Goal: Information Seeking & Learning: Learn about a topic

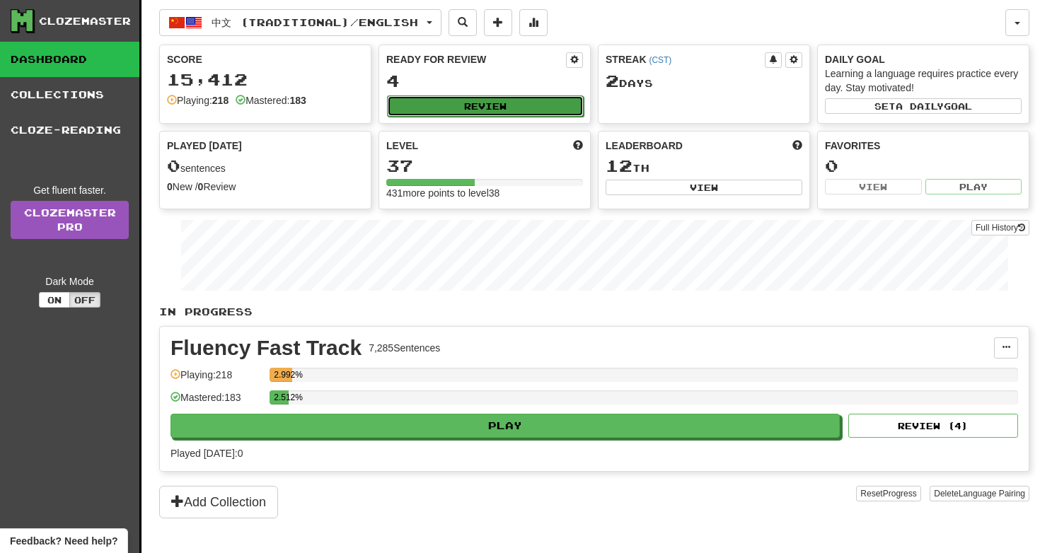
click at [532, 101] on button "Review" at bounding box center [485, 106] width 197 height 21
select select "**"
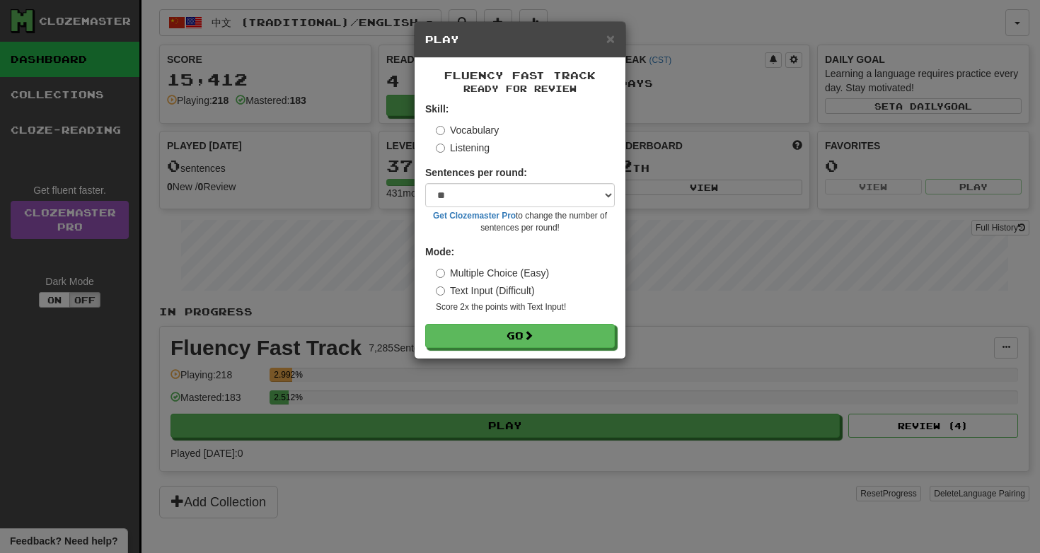
click at [486, 153] on label "Listening" at bounding box center [463, 148] width 54 height 14
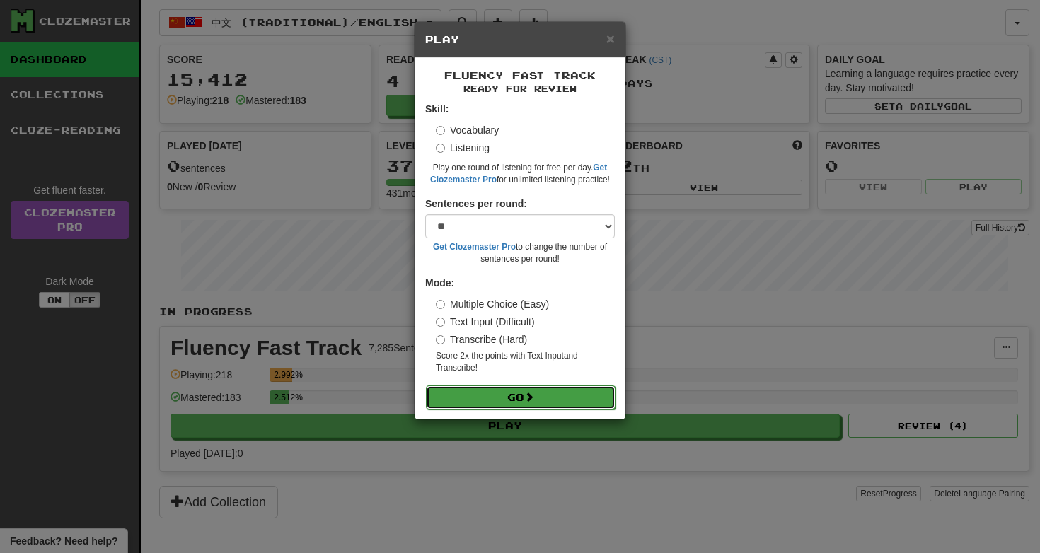
click at [516, 395] on button "Go" at bounding box center [521, 398] width 190 height 24
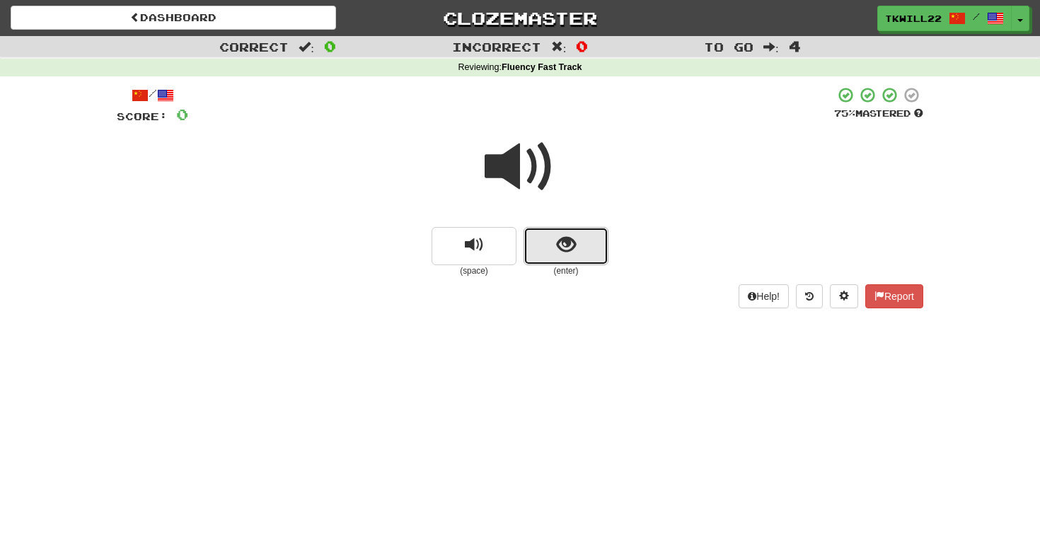
click at [556, 236] on button "show sentence" at bounding box center [566, 246] width 85 height 38
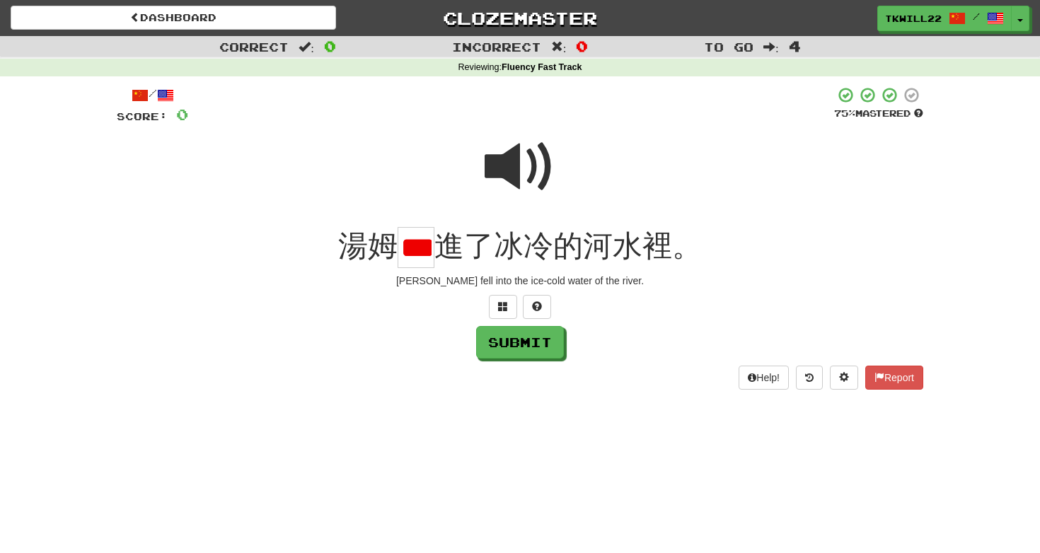
scroll to position [0, 9]
type input "*"
click at [546, 164] on span at bounding box center [520, 167] width 71 height 71
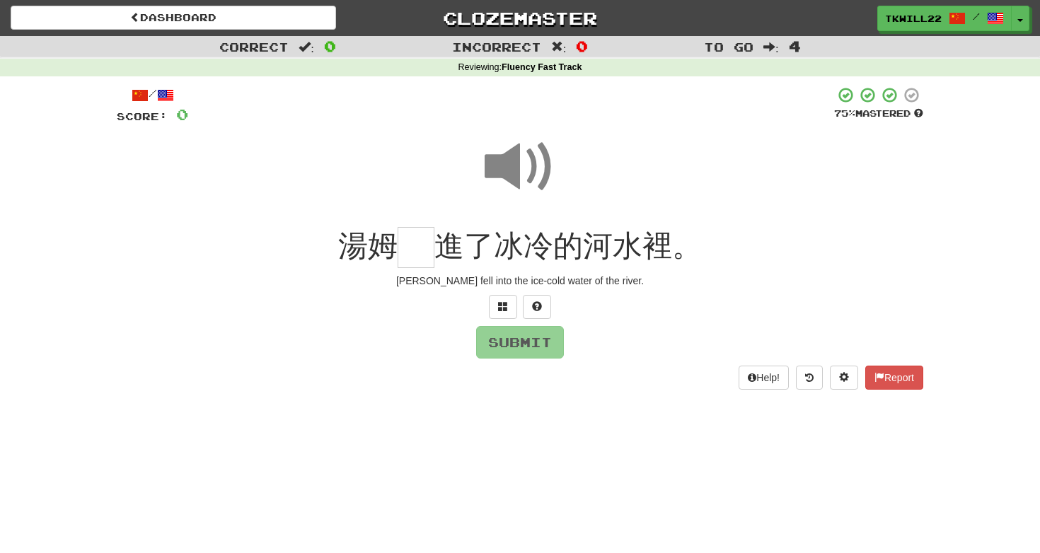
click at [546, 163] on span at bounding box center [520, 167] width 71 height 71
click at [412, 248] on input "text" at bounding box center [416, 248] width 37 height 42
type input "*"
click at [530, 338] on button "Submit" at bounding box center [521, 343] width 88 height 33
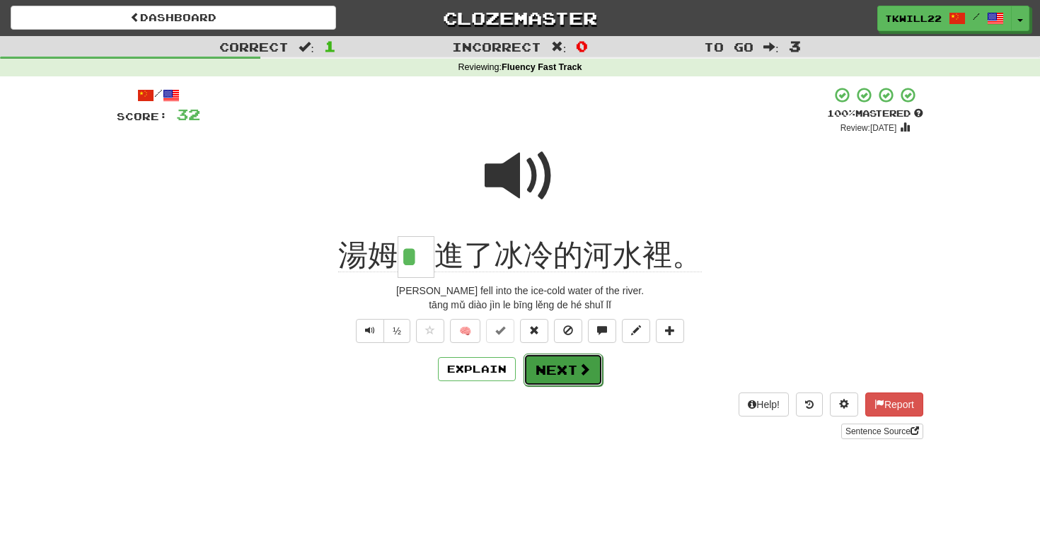
click at [561, 360] on button "Next" at bounding box center [563, 370] width 79 height 33
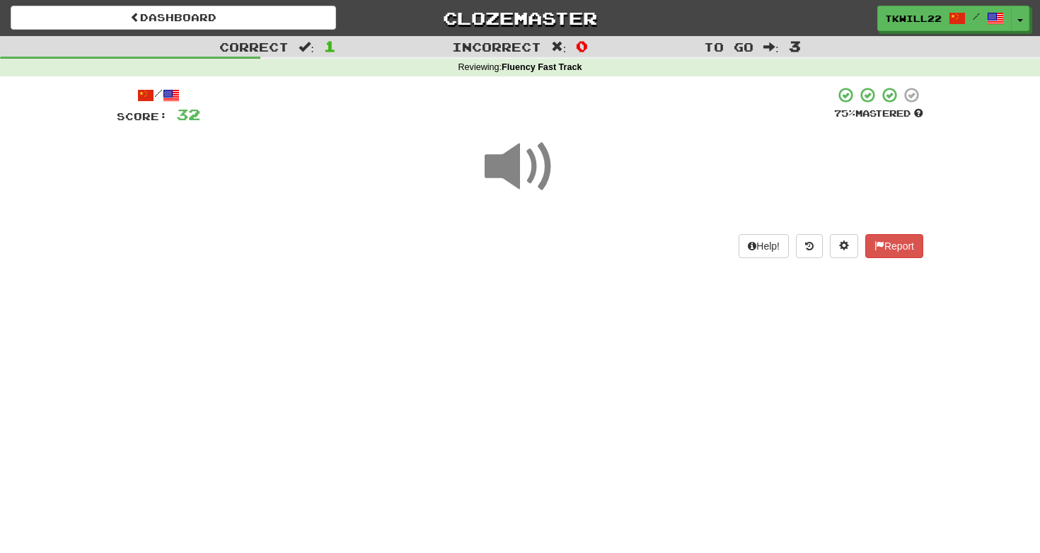
click at [544, 178] on span at bounding box center [520, 167] width 71 height 71
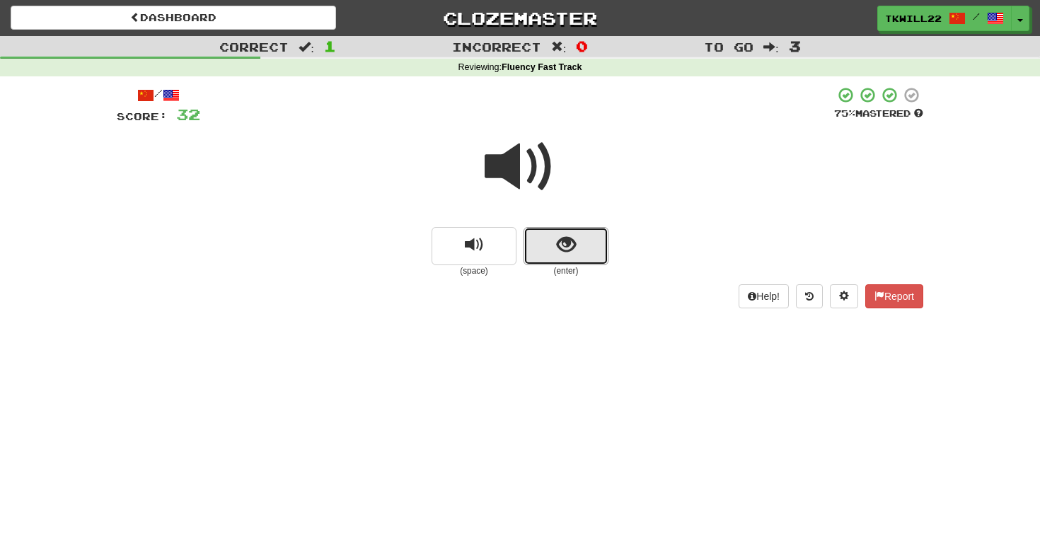
click at [538, 246] on button "show sentence" at bounding box center [566, 246] width 85 height 38
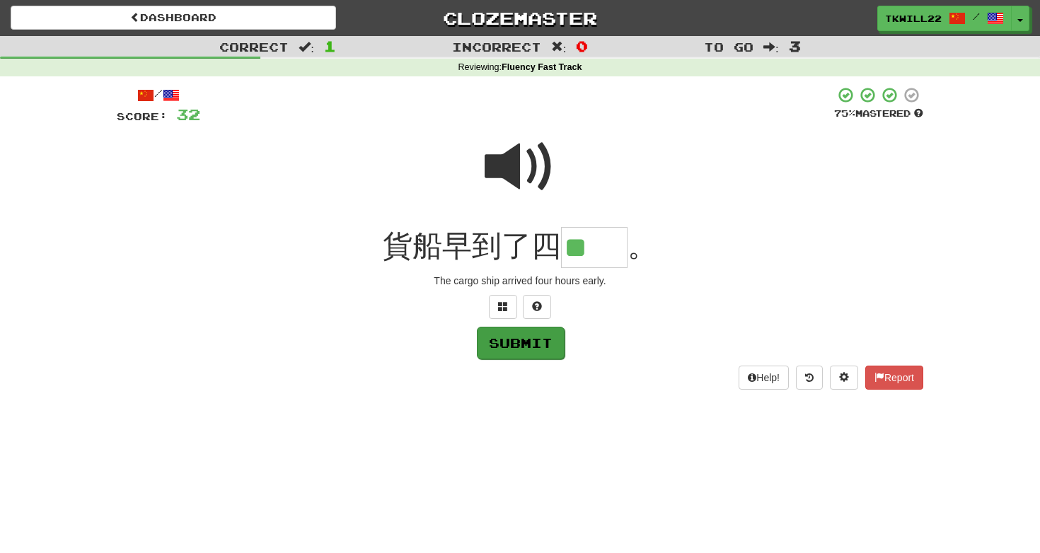
type input "**"
click at [523, 330] on button "Submit" at bounding box center [521, 343] width 88 height 33
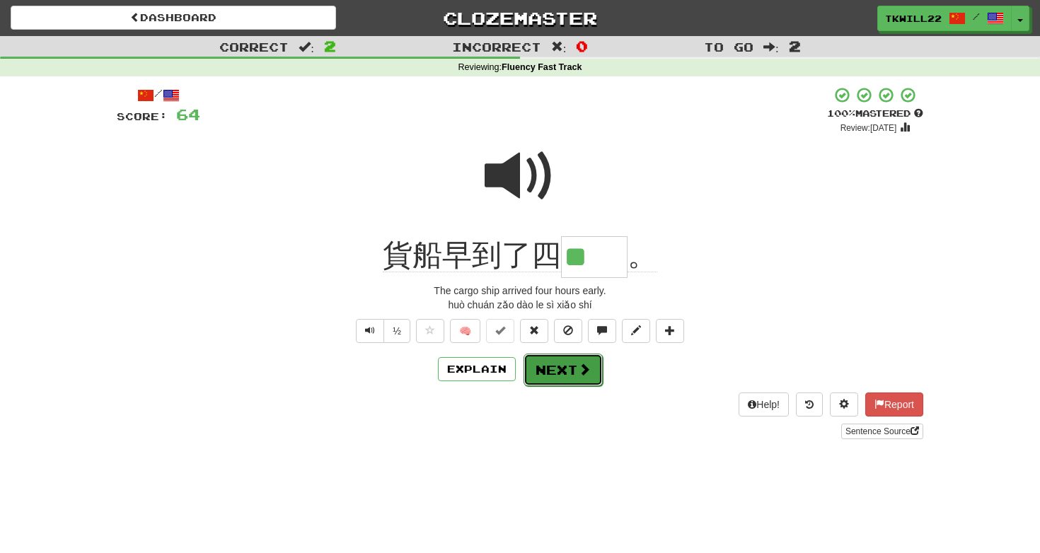
click at [575, 370] on button "Next" at bounding box center [563, 370] width 79 height 33
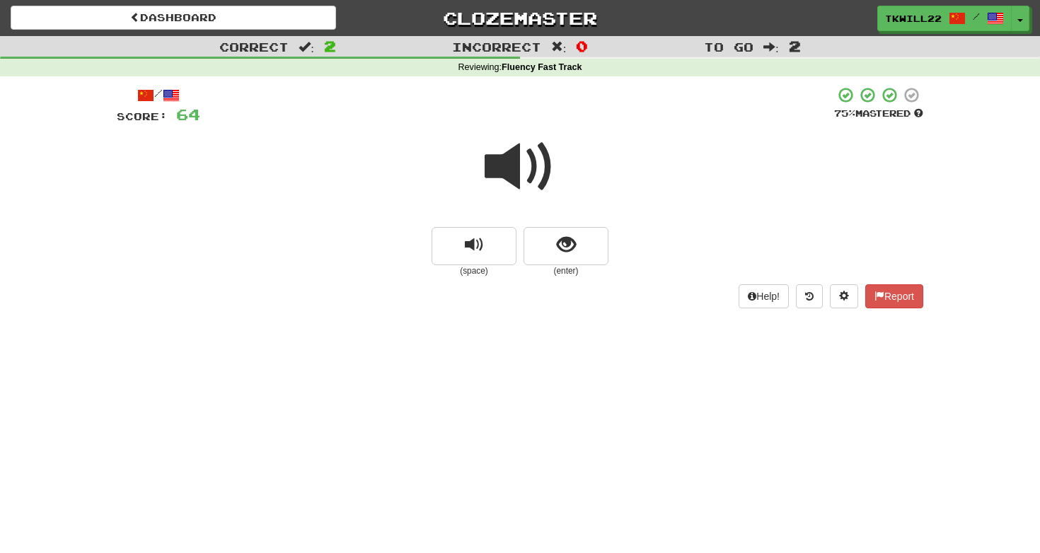
click at [583, 224] on div at bounding box center [520, 176] width 807 height 101
click at [583, 241] on button "show sentence" at bounding box center [566, 246] width 85 height 38
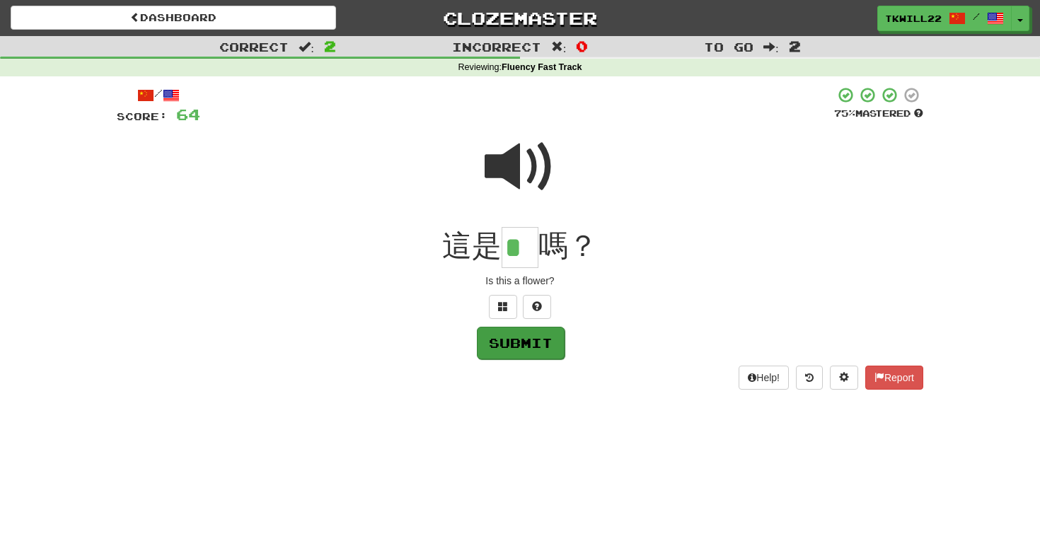
type input "*"
click at [515, 334] on button "Submit" at bounding box center [521, 343] width 88 height 33
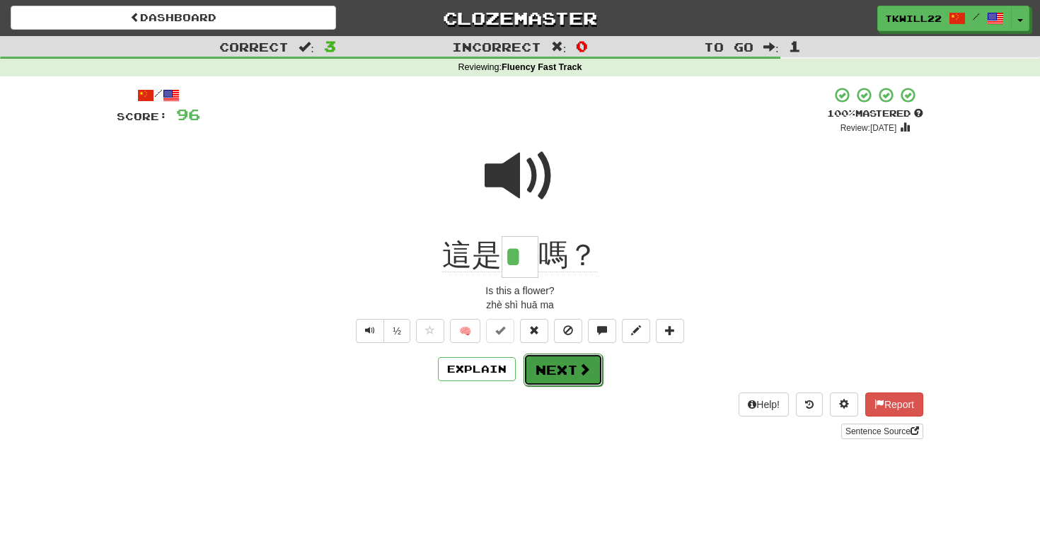
click at [541, 378] on button "Next" at bounding box center [563, 370] width 79 height 33
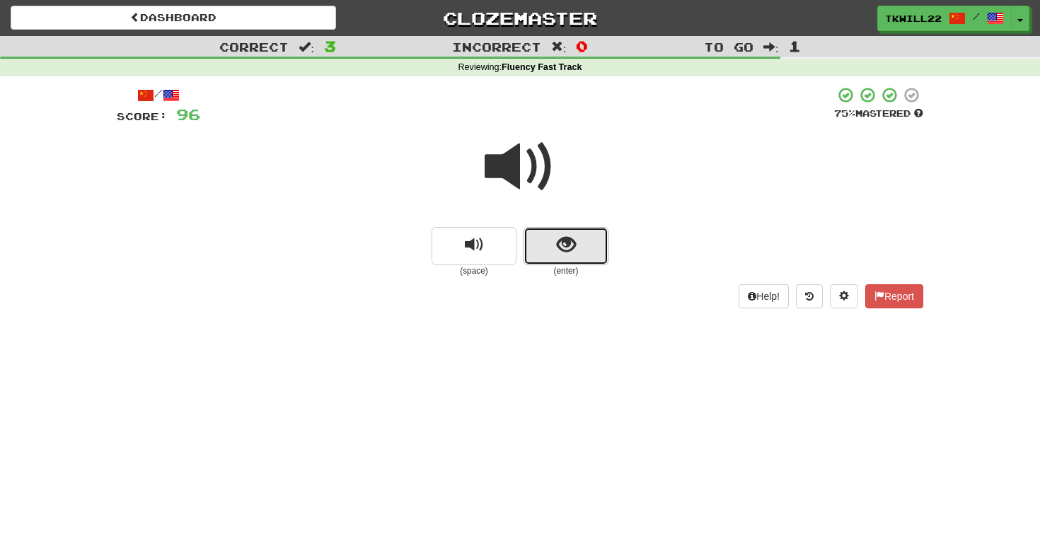
click at [589, 256] on button "show sentence" at bounding box center [566, 246] width 85 height 38
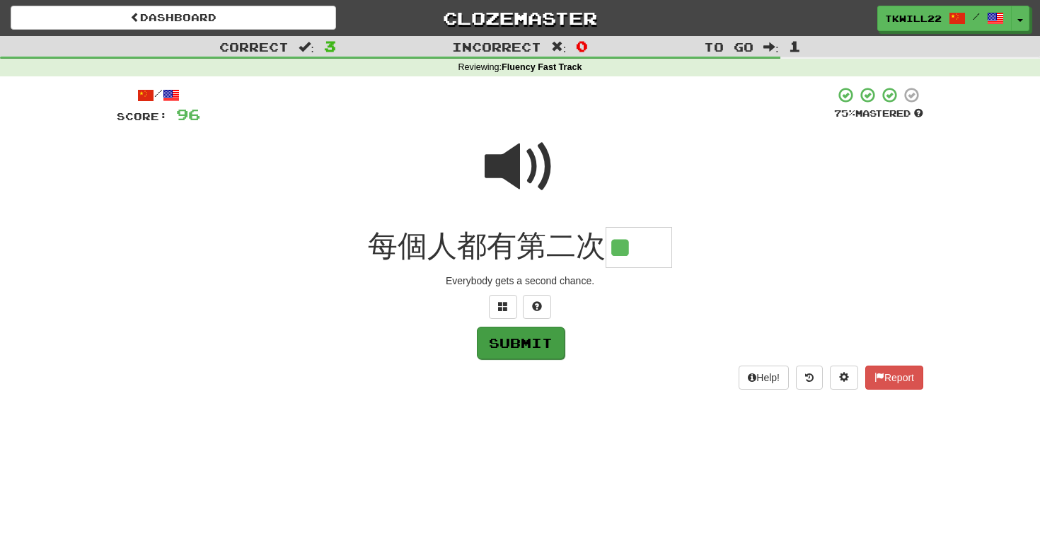
type input "**"
click at [493, 343] on button "Submit" at bounding box center [521, 343] width 88 height 33
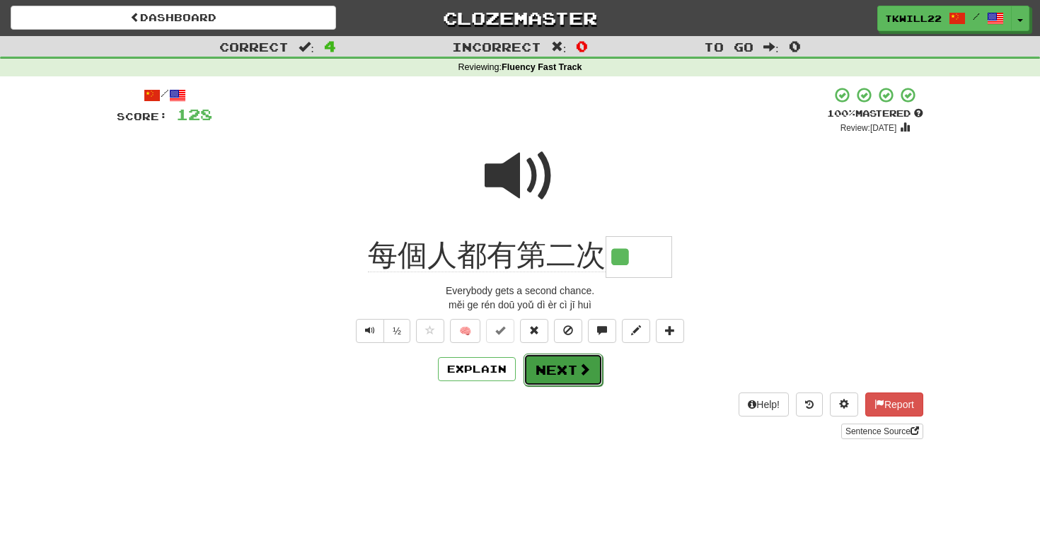
click at [551, 369] on button "Next" at bounding box center [563, 370] width 79 height 33
